Goal: Complete application form: Complete application form

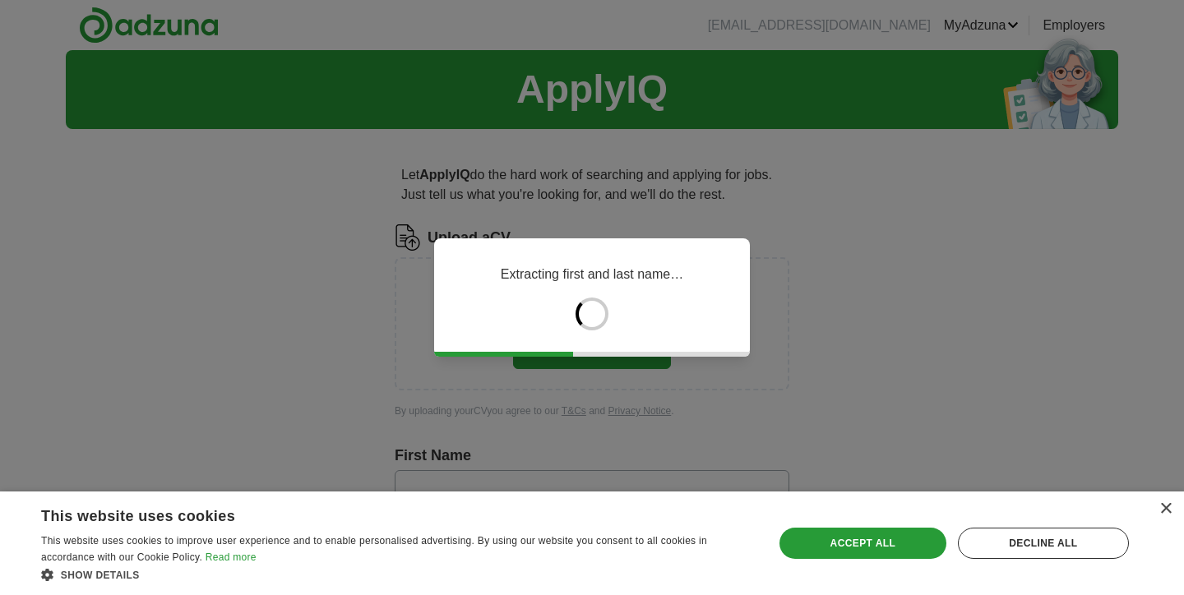
click at [1169, 503] on div "× This website uses cookies This website uses cookies to improve user experienc…" at bounding box center [592, 544] width 1184 height 104
click at [1164, 508] on div "×" at bounding box center [1165, 509] width 12 height 12
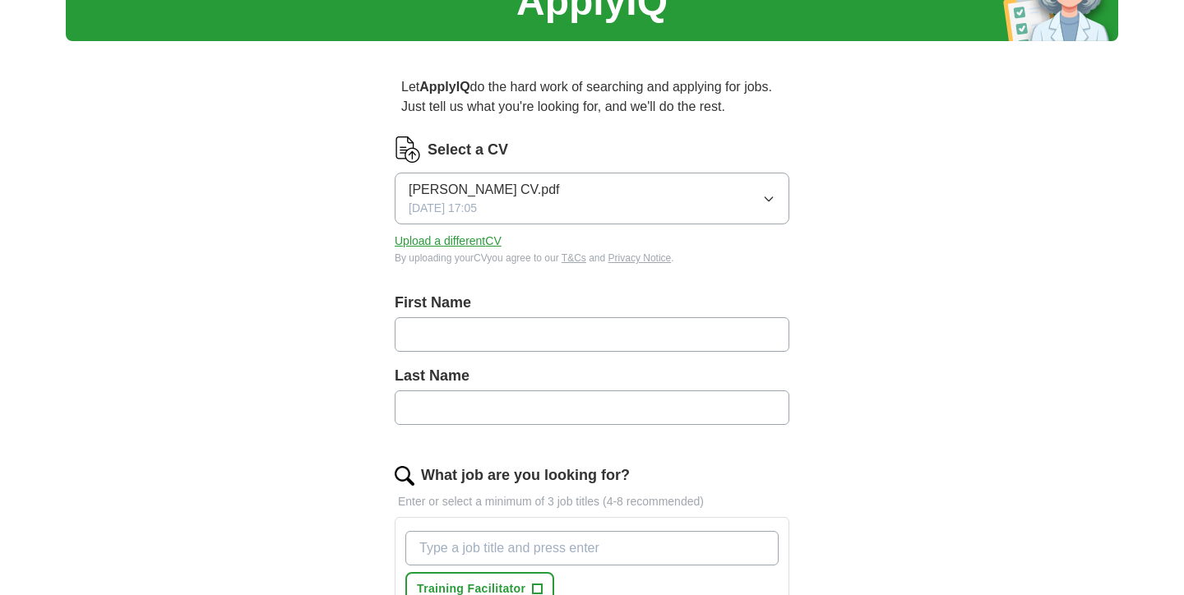
scroll to position [113, 0]
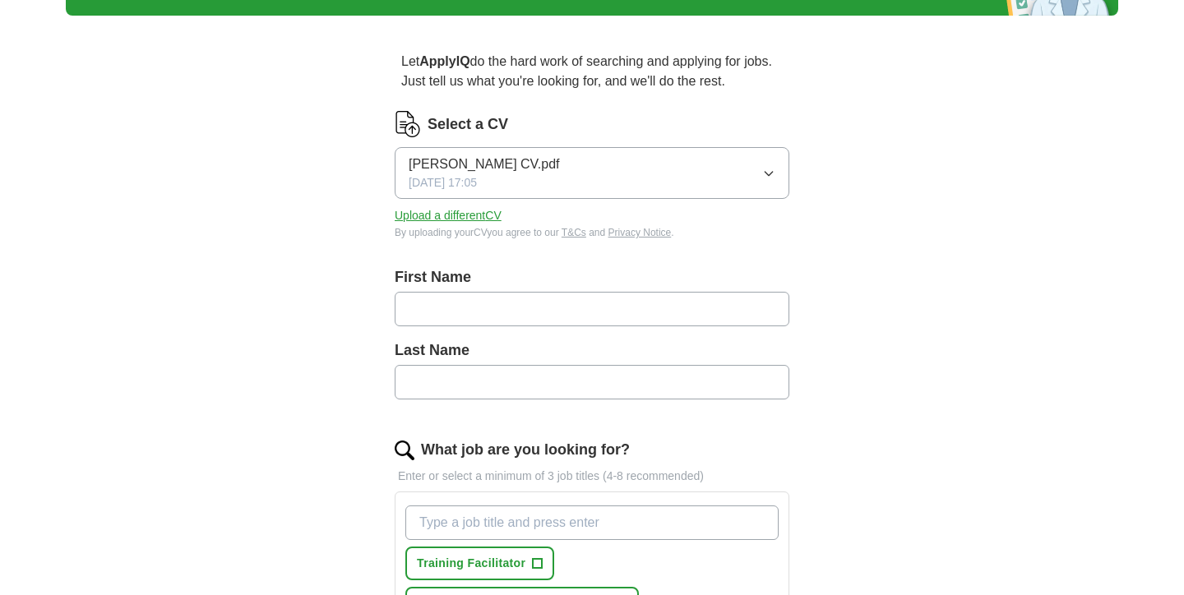
click at [611, 328] on div "First Name" at bounding box center [592, 302] width 395 height 73
type input "****"
type input "******"
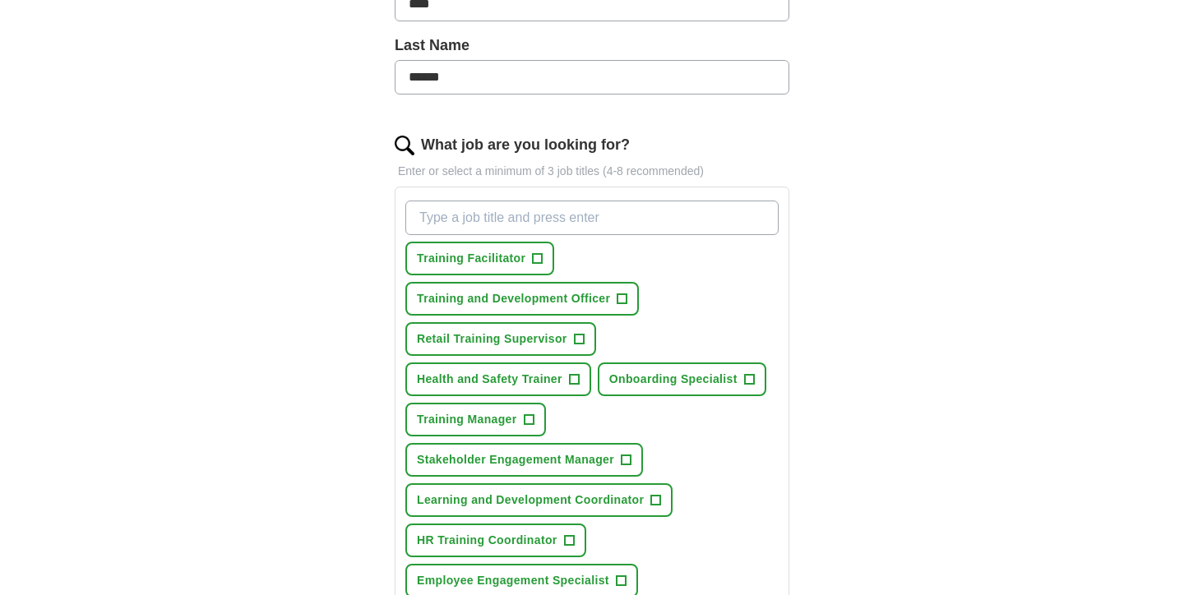
scroll to position [417, 0]
click at [538, 259] on span "+" at bounding box center [538, 260] width 10 height 13
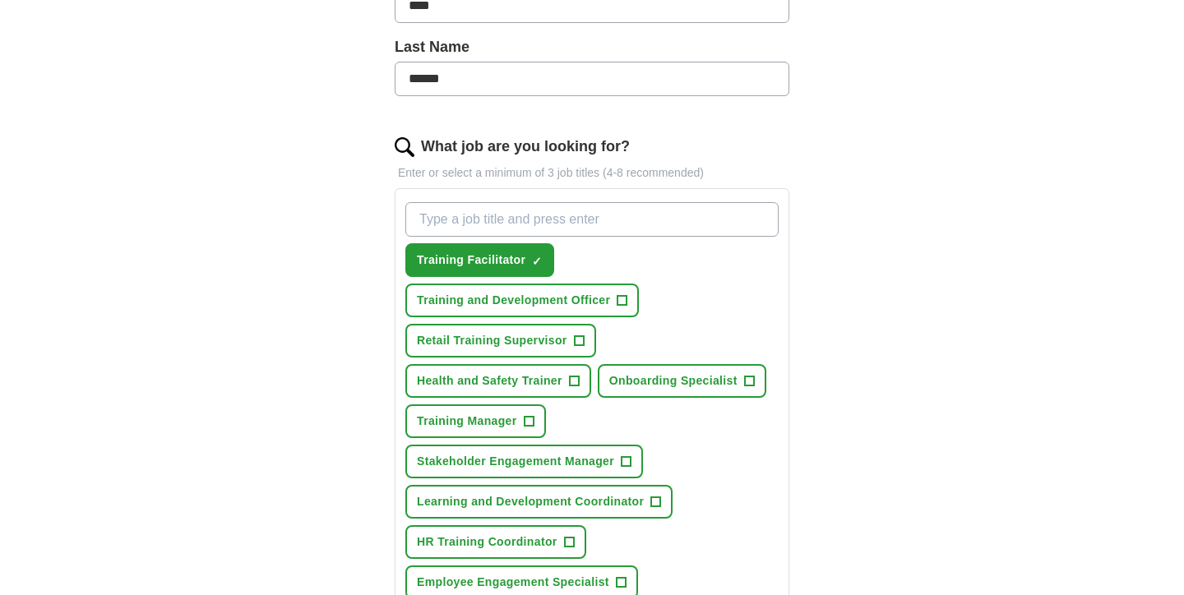
click at [622, 301] on span "+" at bounding box center [622, 300] width 10 height 13
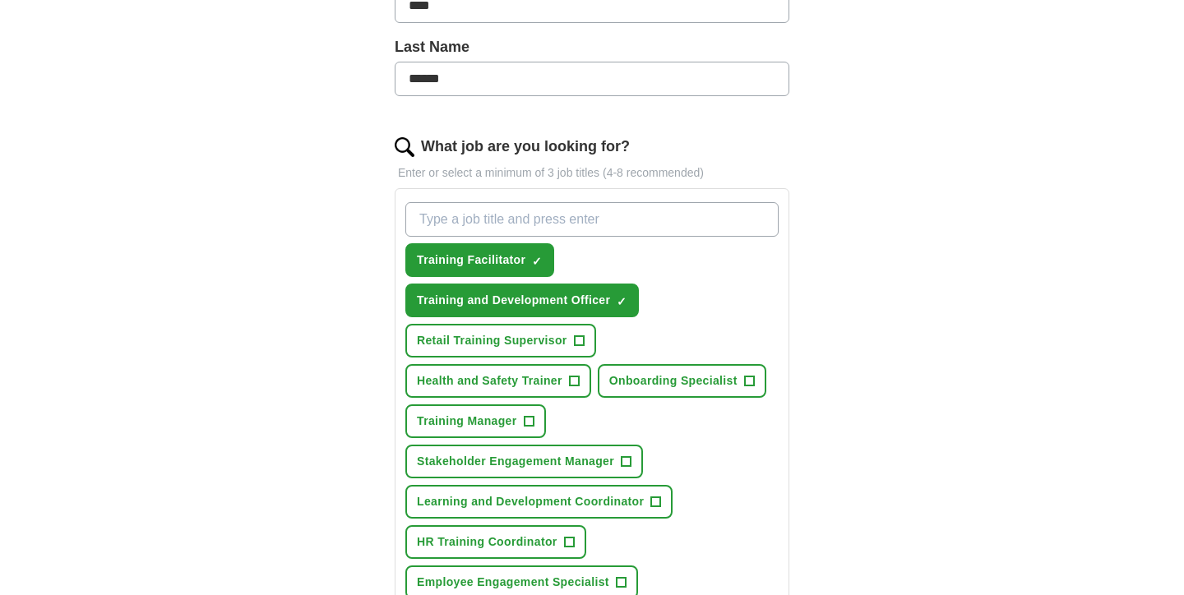
click at [744, 379] on span "+" at bounding box center [749, 381] width 10 height 13
click at [530, 418] on span "+" at bounding box center [529, 421] width 10 height 13
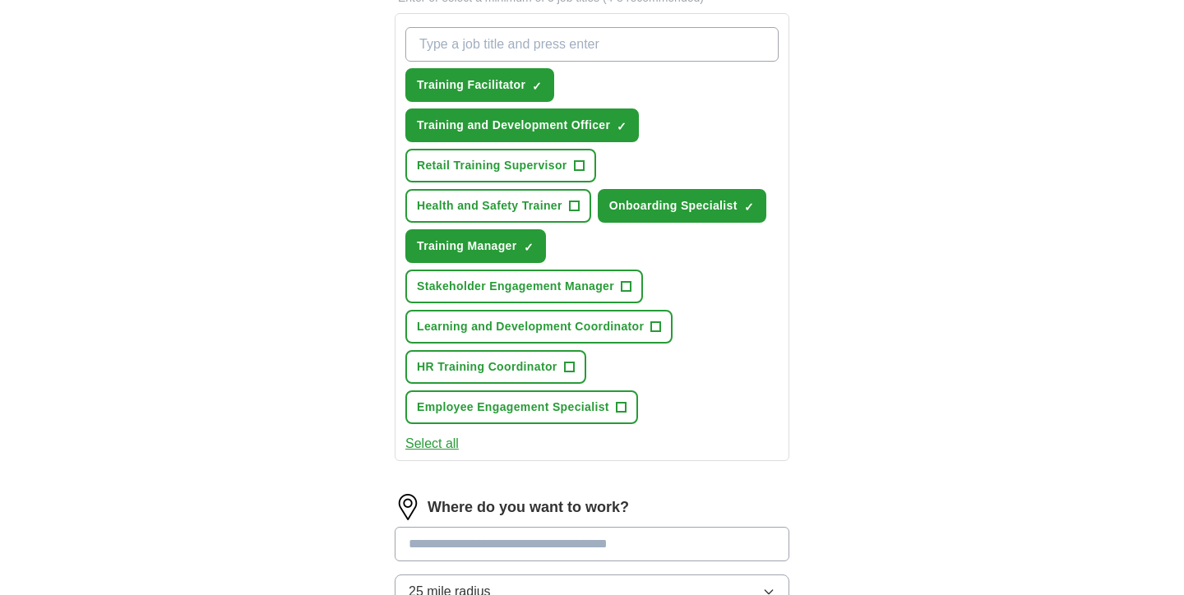
scroll to position [593, 0]
click at [652, 322] on span "+" at bounding box center [656, 326] width 10 height 13
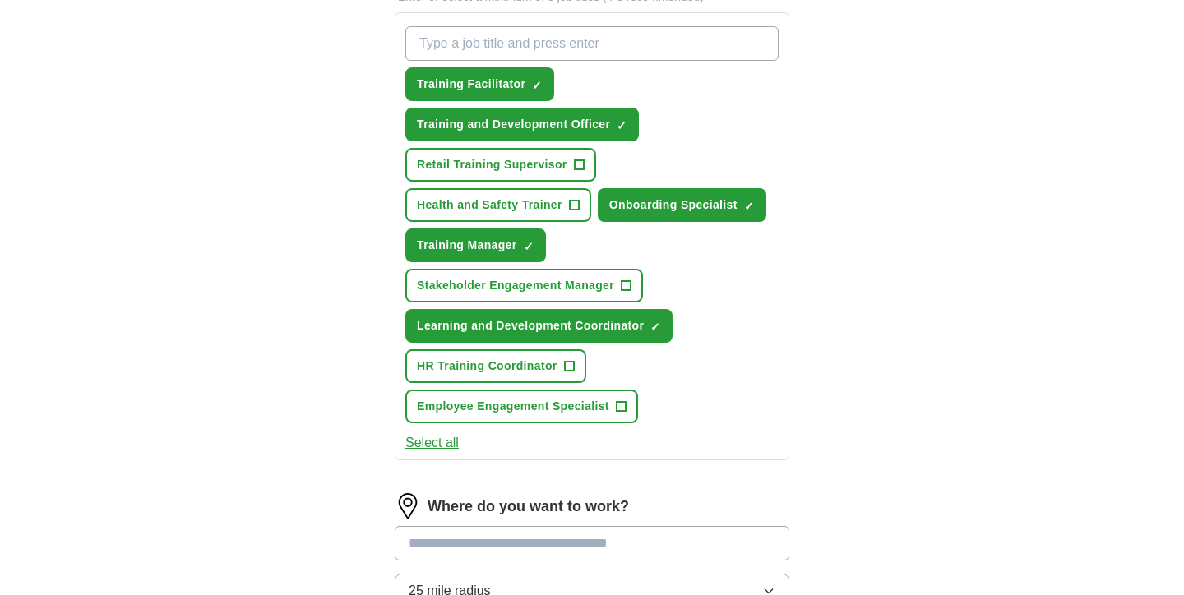
click at [574, 367] on button "HR Training Coordinator +" at bounding box center [495, 366] width 181 height 34
click at [622, 405] on span "+" at bounding box center [621, 406] width 10 height 13
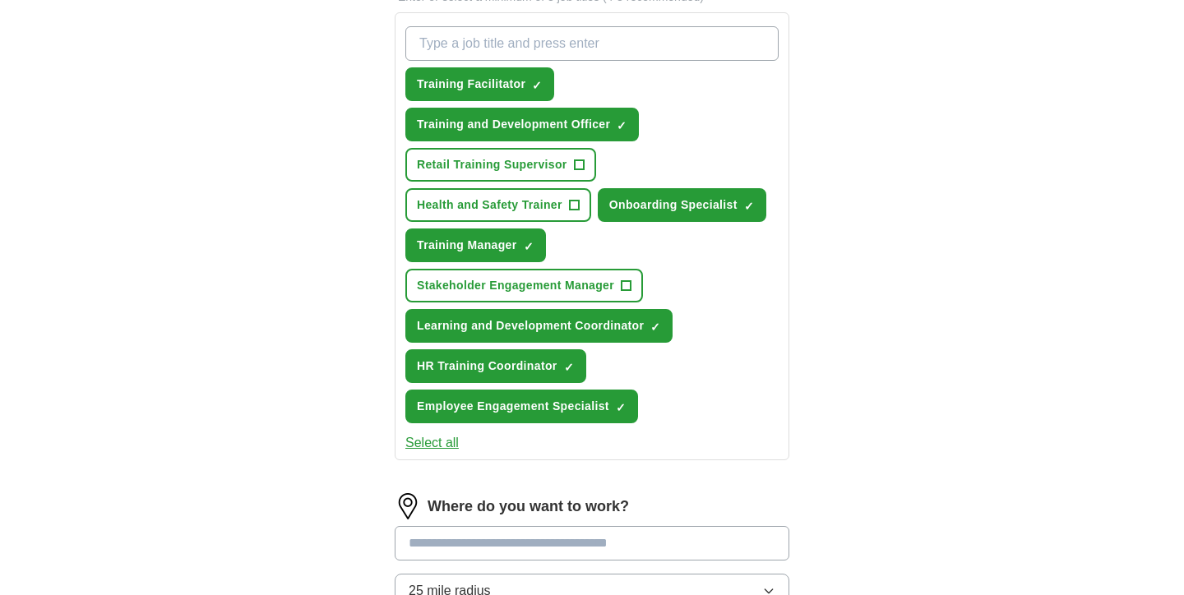
click at [576, 201] on span "+" at bounding box center [574, 205] width 10 height 13
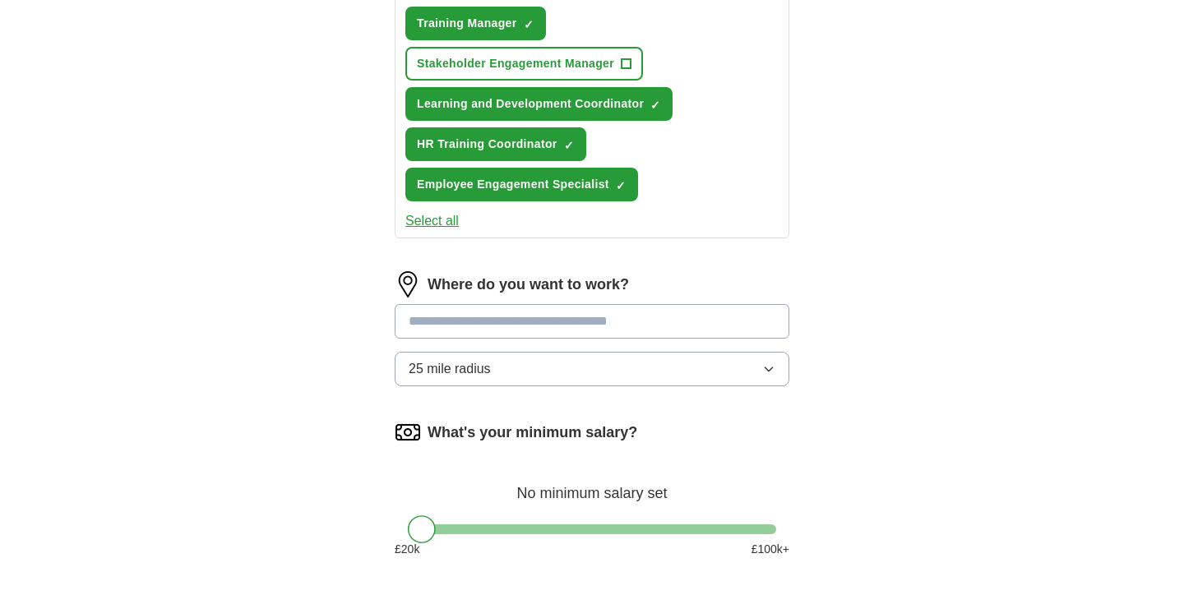
scroll to position [825, 0]
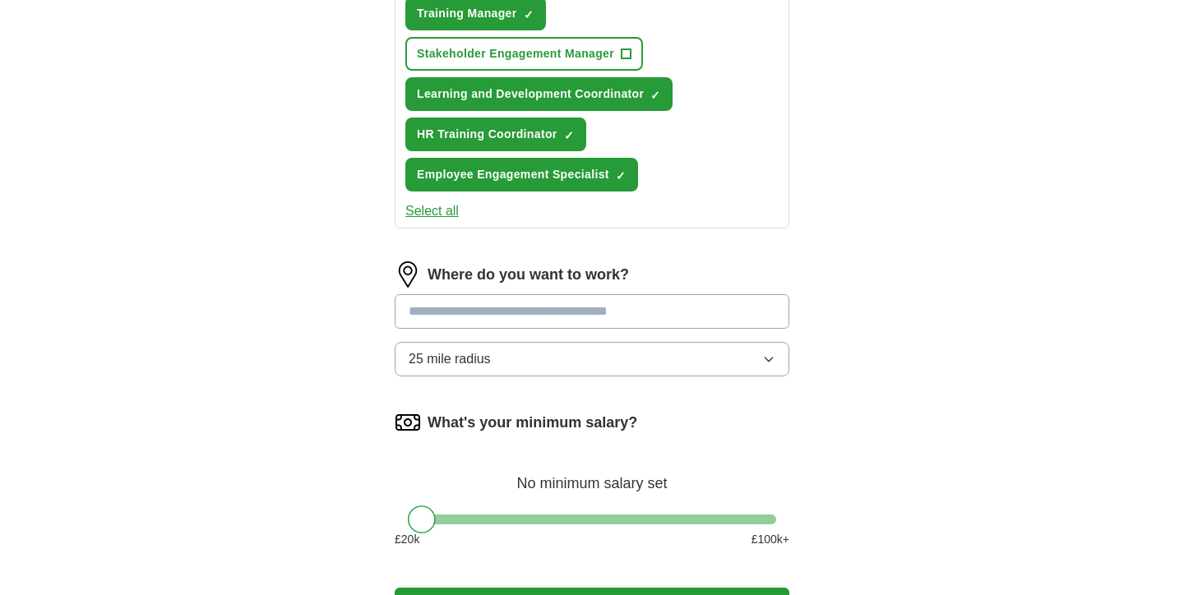
click at [586, 313] on input "text" at bounding box center [592, 311] width 395 height 35
type input "*******"
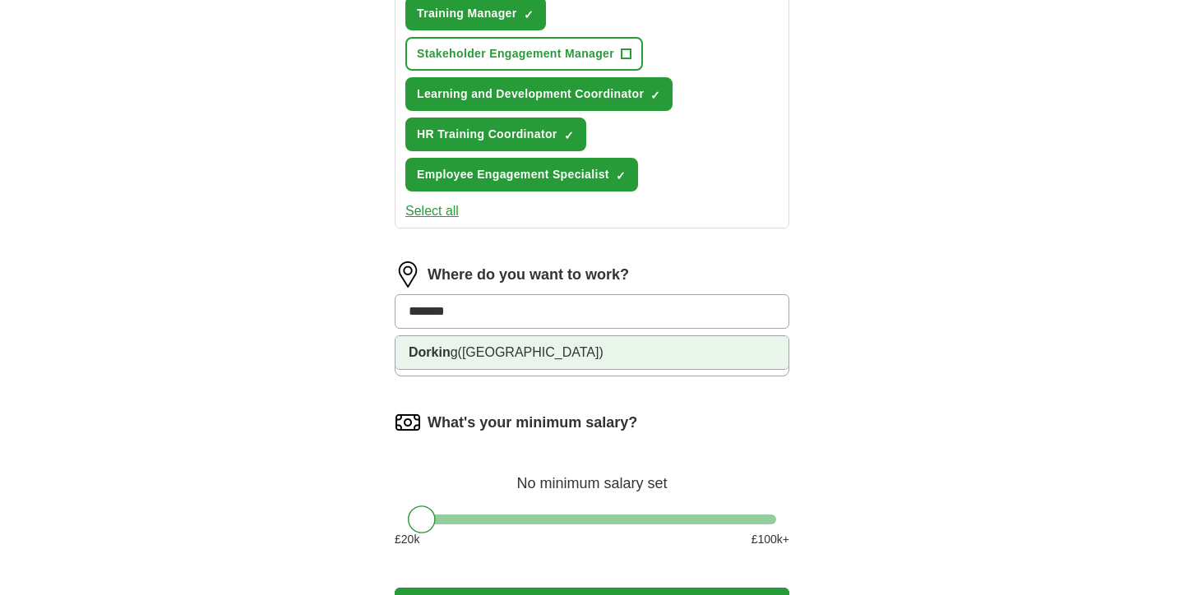
click at [601, 355] on li "Dorkin g (Surrey)" at bounding box center [591, 352] width 393 height 33
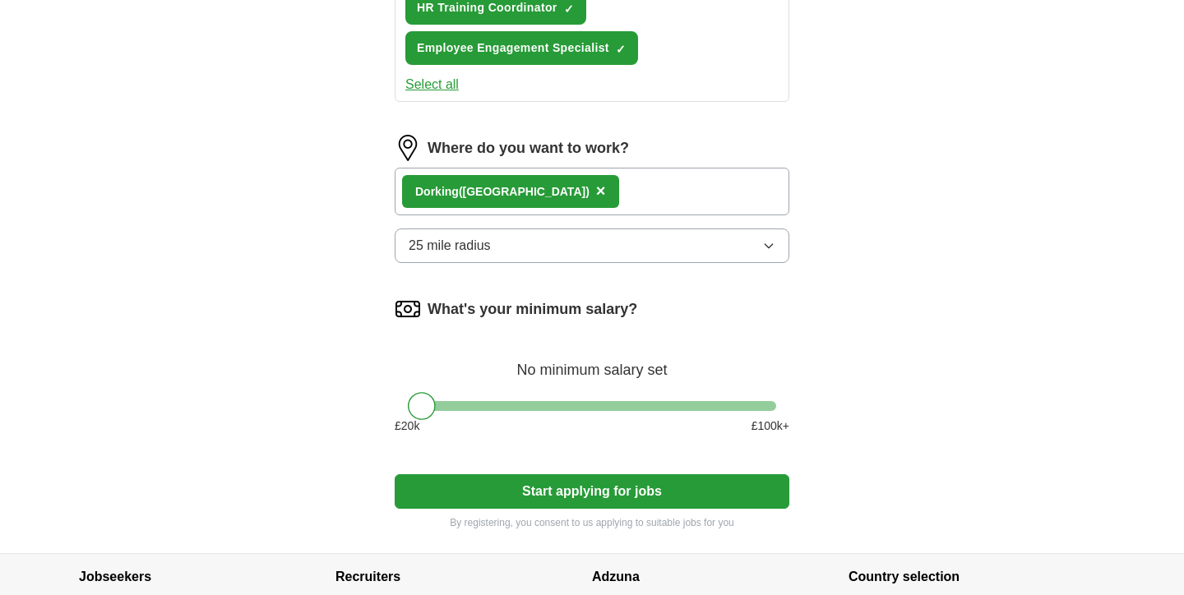
scroll to position [955, 0]
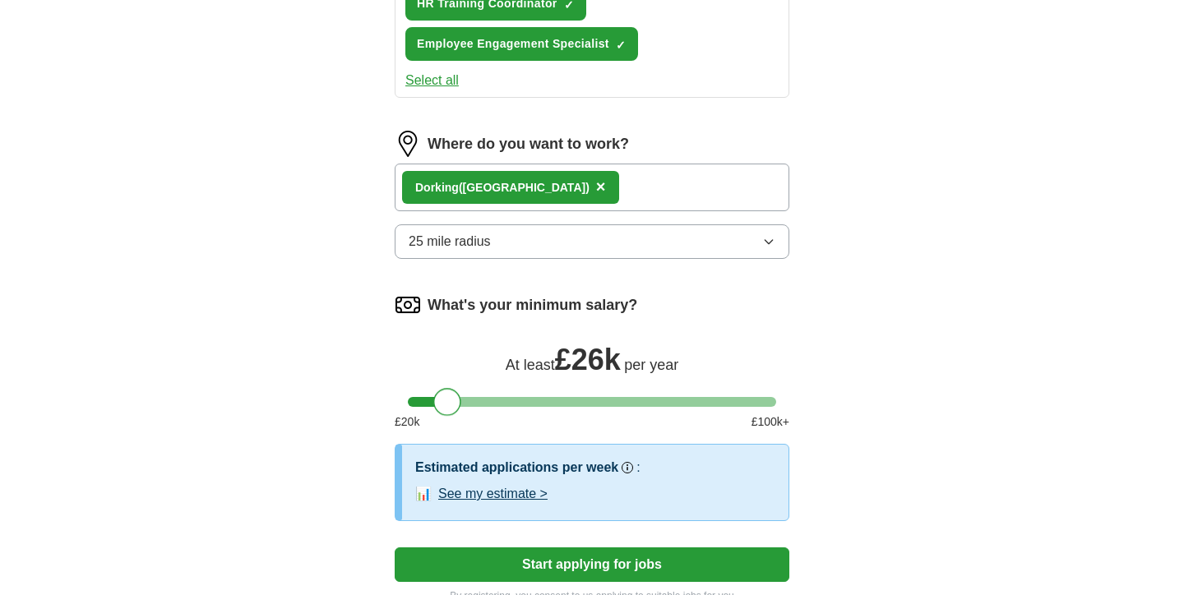
drag, startPoint x: 419, startPoint y: 400, endPoint x: 445, endPoint y: 404, distance: 25.8
click at [445, 404] on div at bounding box center [447, 402] width 28 height 28
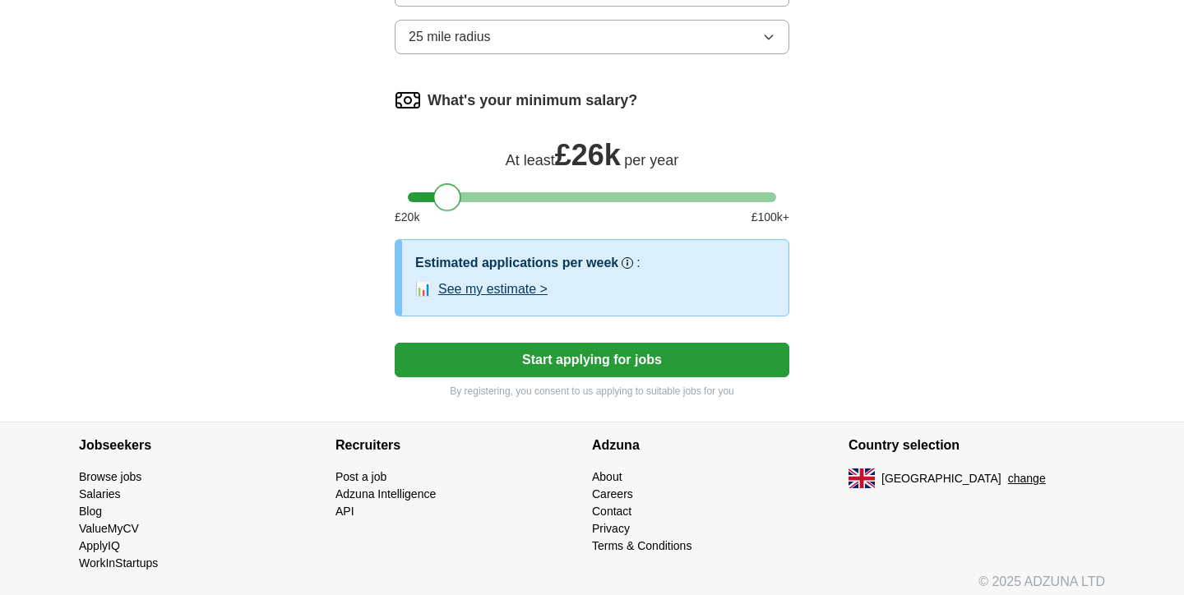
scroll to position [1168, 0]
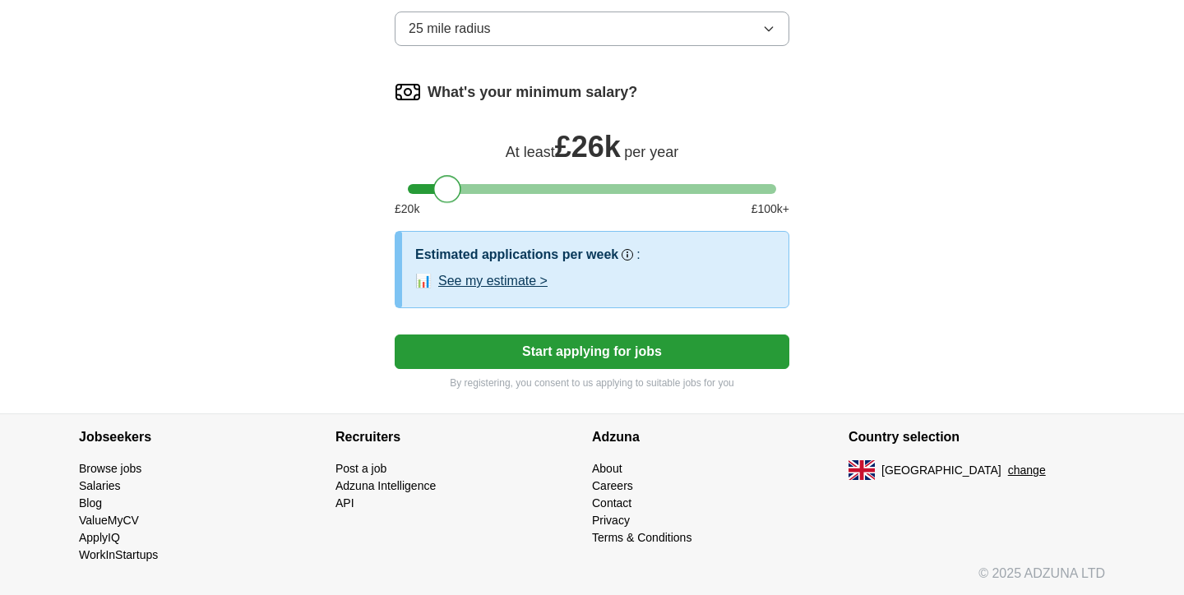
click at [580, 358] on button "Start applying for jobs" at bounding box center [592, 352] width 395 height 35
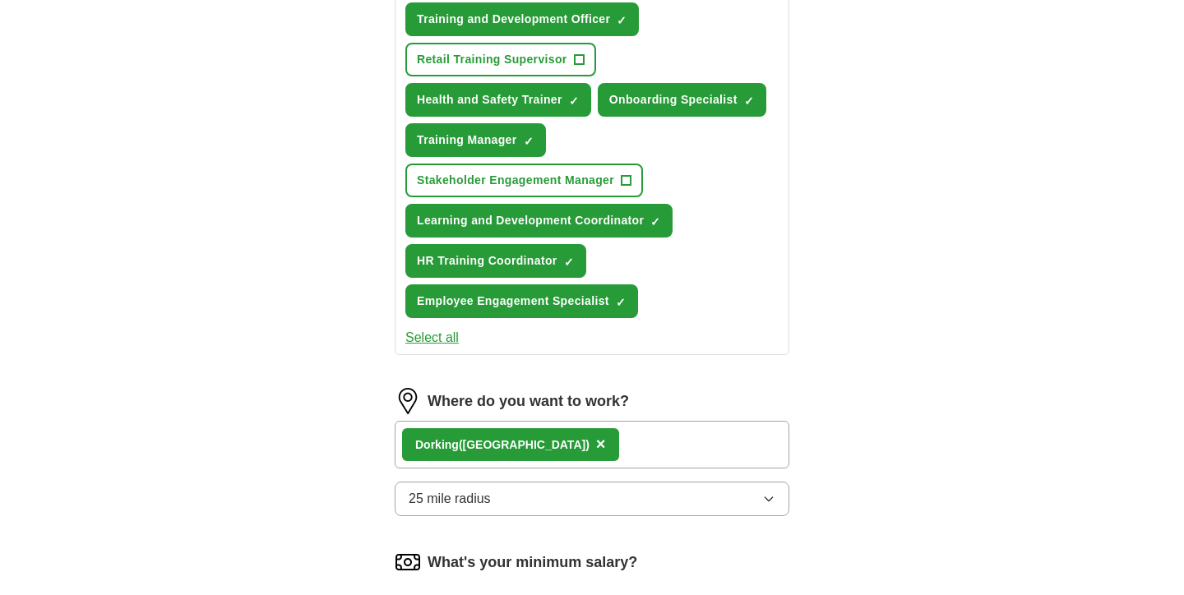
select select "**"
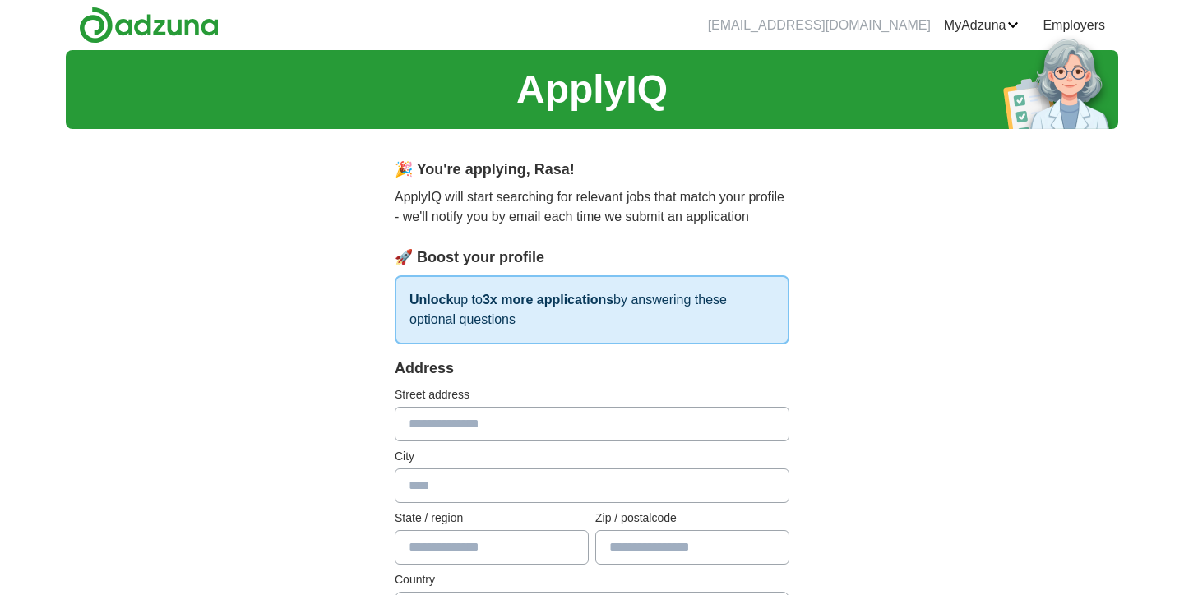
scroll to position [0, 0]
click at [137, 22] on img at bounding box center [149, 25] width 140 height 37
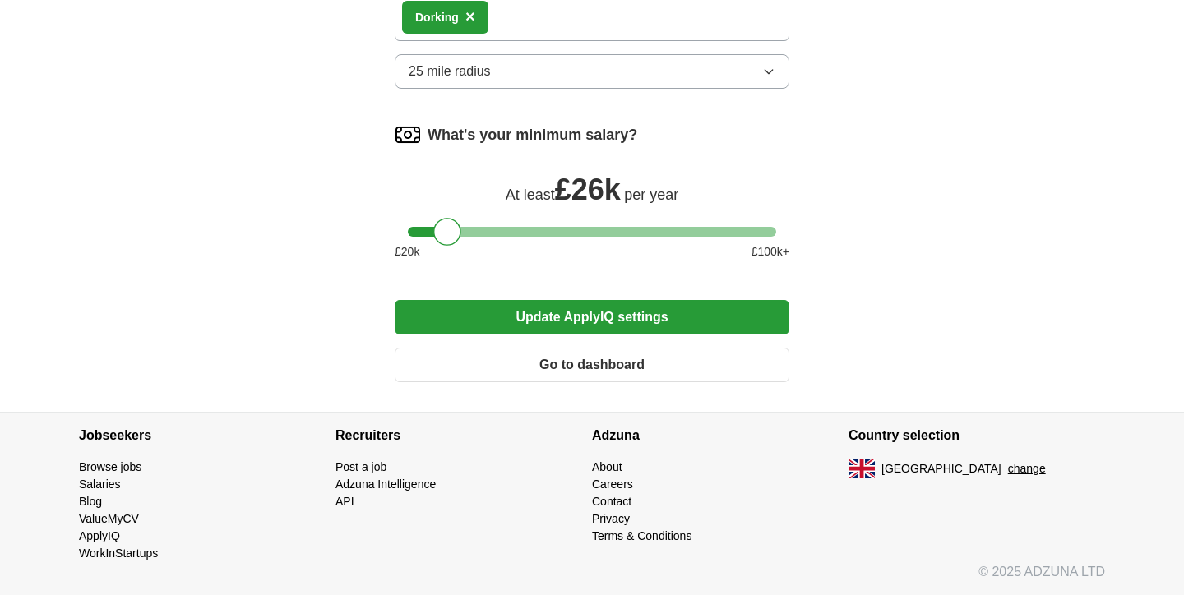
scroll to position [806, 0]
click at [599, 327] on button "Update ApplyIQ settings" at bounding box center [592, 317] width 395 height 35
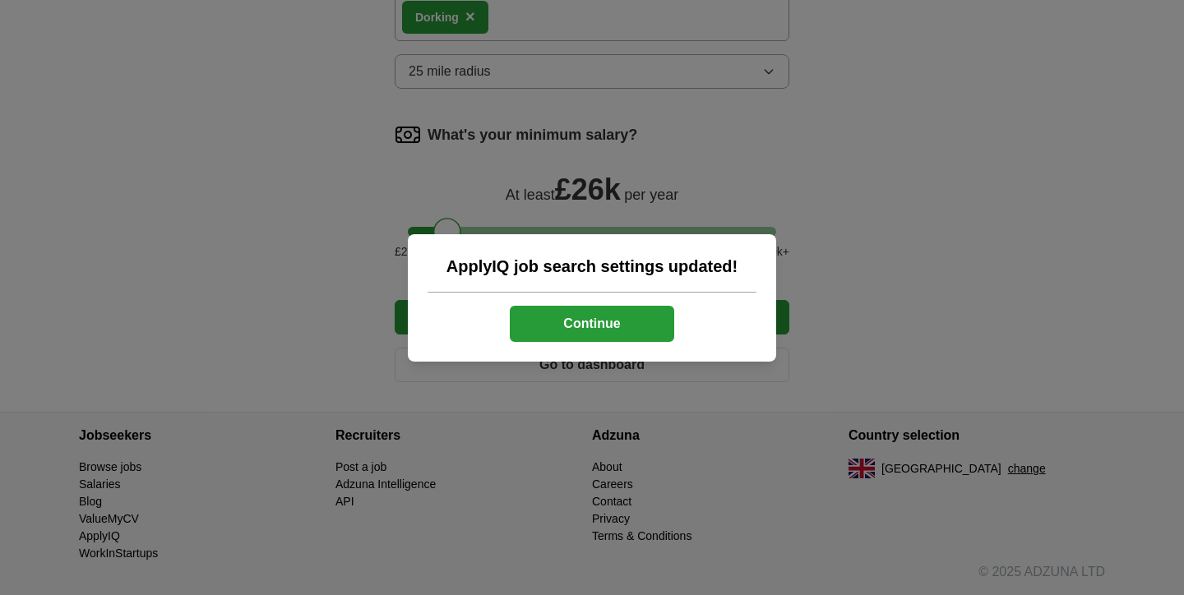
click at [599, 320] on button "Continue" at bounding box center [592, 324] width 164 height 36
